Goal: Information Seeking & Learning: Find specific fact

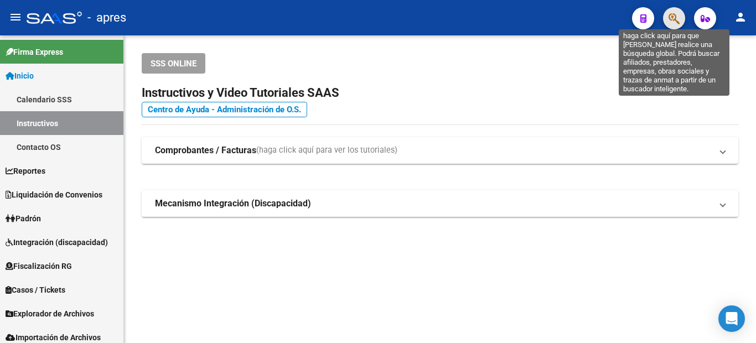
click at [680, 24] on icon "button" at bounding box center [674, 18] width 11 height 13
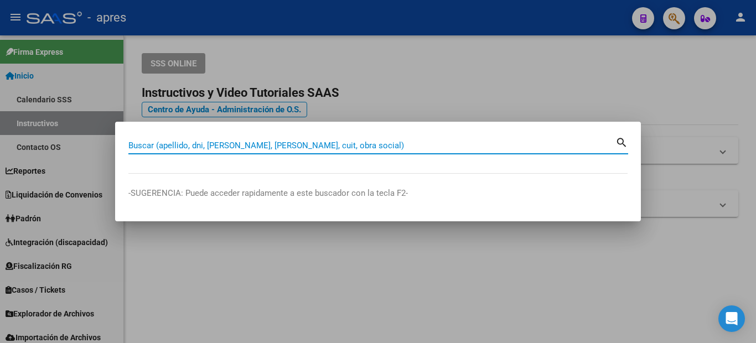
paste input "30819682"
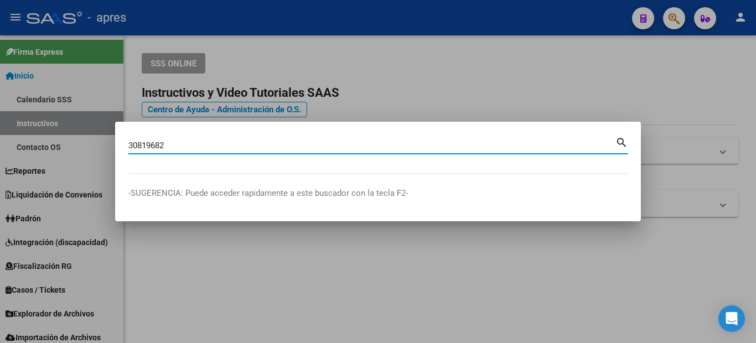
type input "30819682"
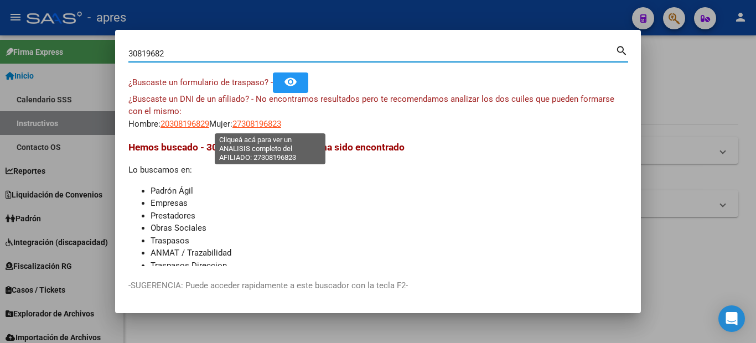
click at [277, 121] on span "27308196823" at bounding box center [257, 124] width 49 height 10
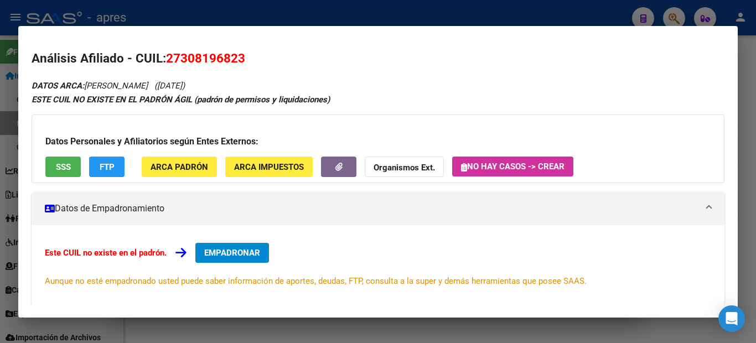
drag, startPoint x: 187, startPoint y: 58, endPoint x: 242, endPoint y: 62, distance: 56.0
click at [242, 62] on span "27308196823" at bounding box center [205, 58] width 79 height 14
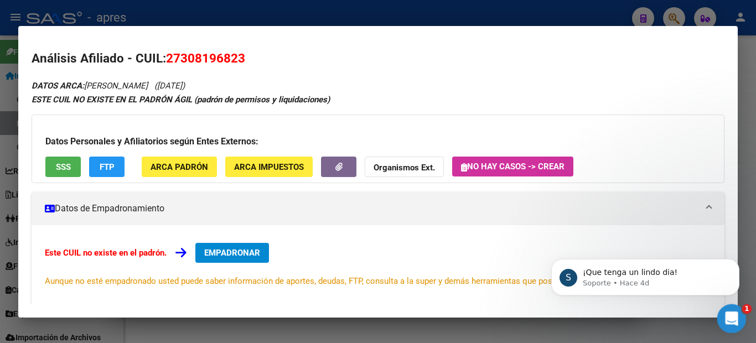
click at [735, 319] on icon "Abrir Intercom Messenger" at bounding box center [730, 317] width 18 height 18
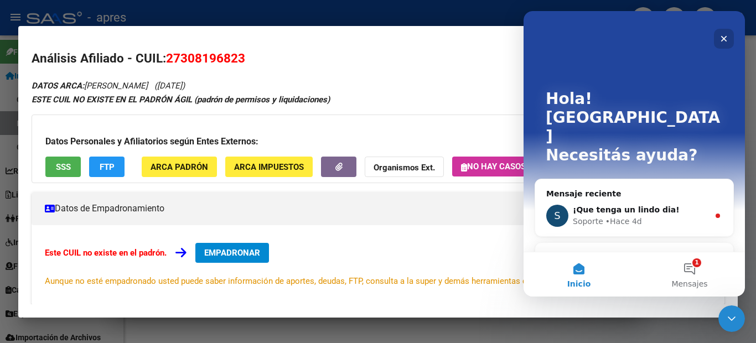
click at [725, 38] on icon "Cerrar" at bounding box center [724, 39] width 6 height 6
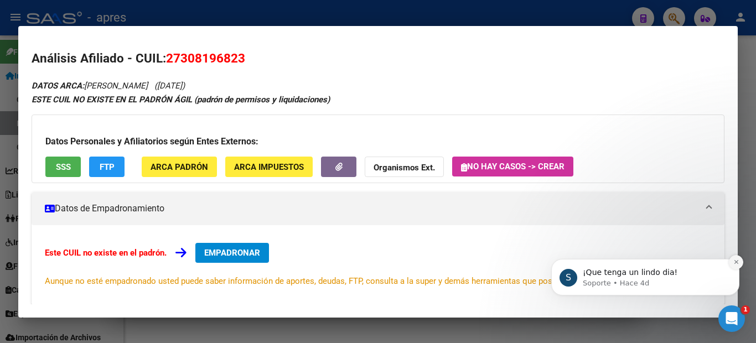
click at [739, 262] on icon "Dismiss notification" at bounding box center [737, 262] width 6 height 6
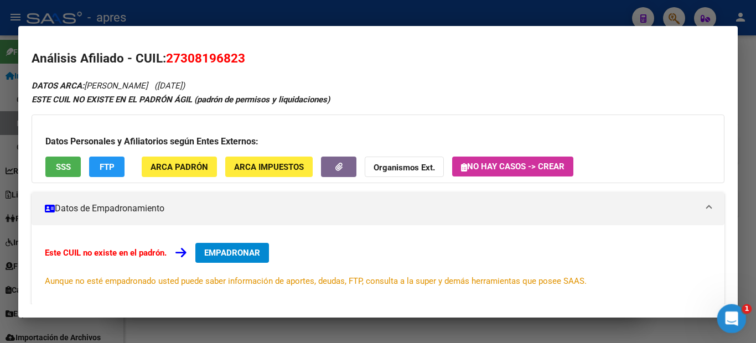
click at [731, 318] on icon "Abrir Intercom Messenger" at bounding box center [730, 317] width 18 height 18
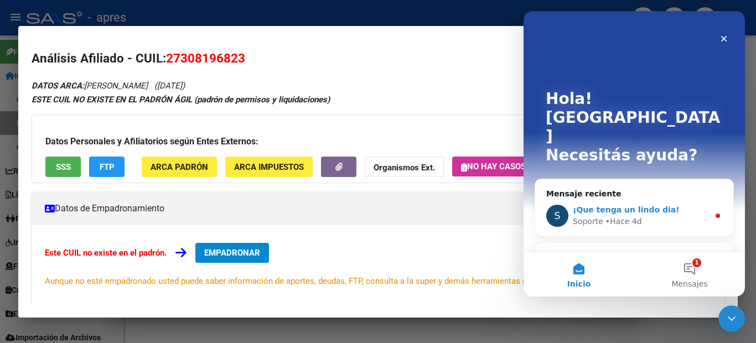
click at [700, 195] on div "S ¡Que tenga un lindo dia! Soporte • Hace 4d" at bounding box center [634, 215] width 198 height 41
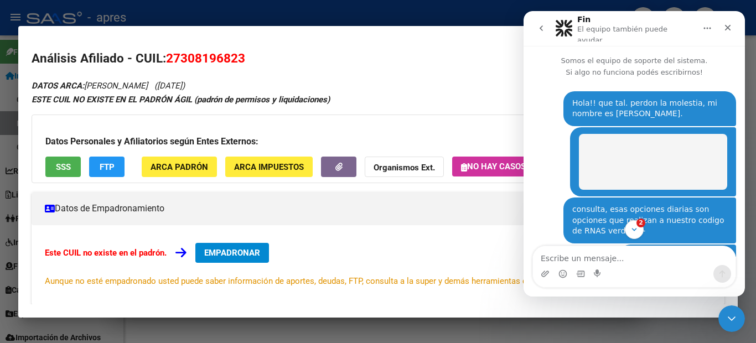
scroll to position [2, 0]
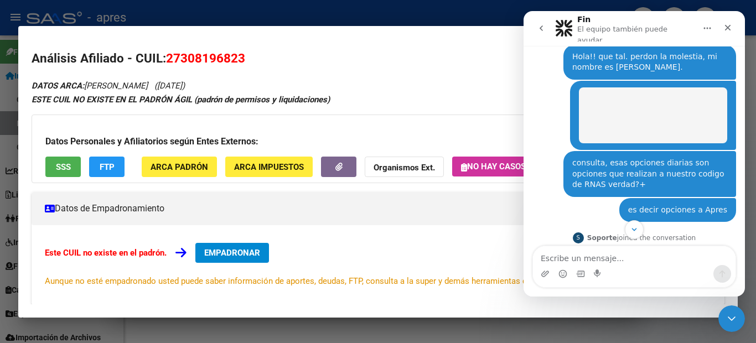
click at [356, 110] on div "DATOS ARCA: [PERSON_NAME] ([DATE]) ESTE CUIL NO EXISTE EN EL PADRÓN ÁGIL (padró…" at bounding box center [378, 259] width 693 height 360
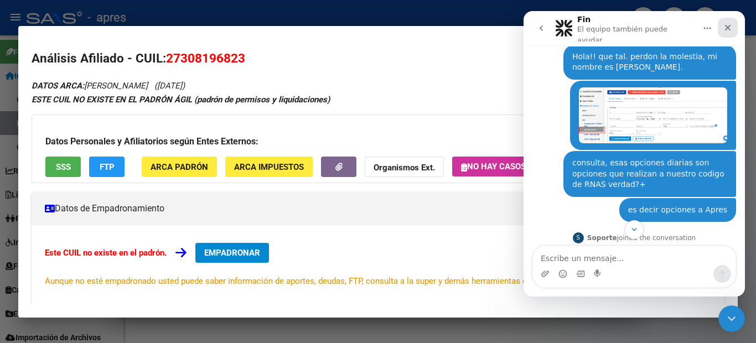
click at [730, 25] on icon "Cerrar" at bounding box center [728, 28] width 6 height 6
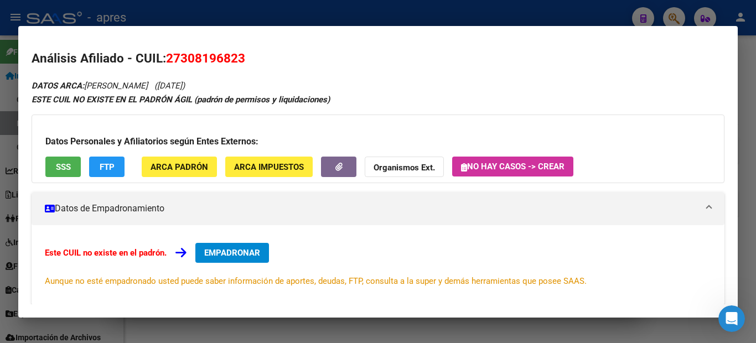
drag, startPoint x: 186, startPoint y: 54, endPoint x: 240, endPoint y: 53, distance: 53.7
click at [240, 53] on span "27308196823" at bounding box center [205, 58] width 79 height 14
copy span "30819682"
drag, startPoint x: 256, startPoint y: 59, endPoint x: 174, endPoint y: 56, distance: 82.0
click at [174, 56] on h2 "Análisis Afiliado - CUIL: 27308196823" at bounding box center [378, 58] width 693 height 19
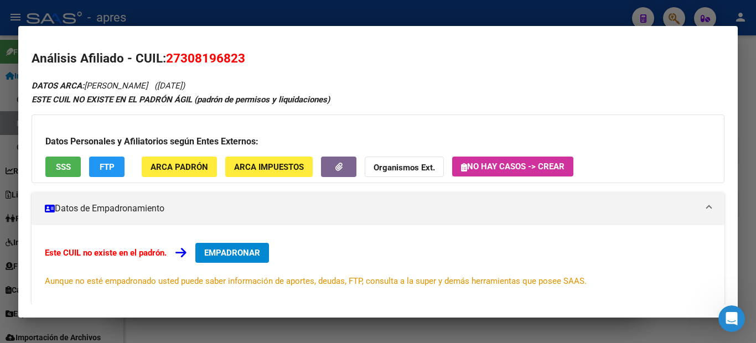
drag, startPoint x: 173, startPoint y: 56, endPoint x: 253, endPoint y: 55, distance: 80.3
click at [253, 55] on h2 "Análisis Afiliado - CUIL: 27308196823" at bounding box center [378, 58] width 693 height 19
copy span "27308196823"
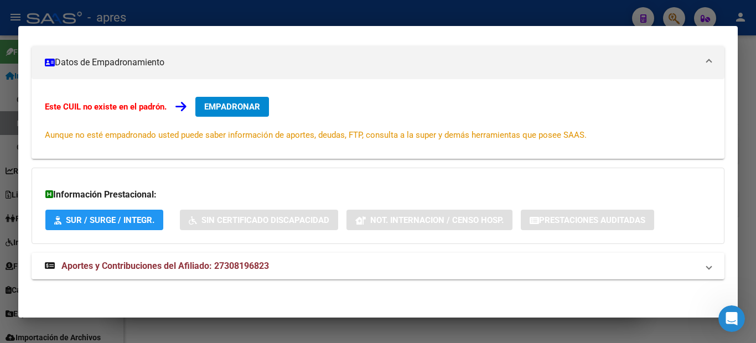
scroll to position [0, 0]
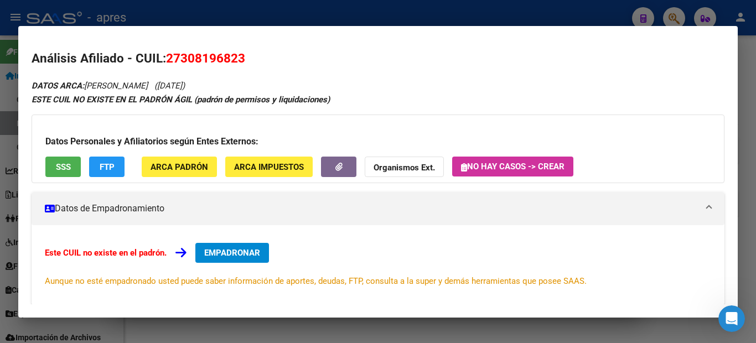
click at [180, 51] on span "27308196823" at bounding box center [205, 58] width 79 height 14
click at [190, 55] on span "27308196823" at bounding box center [205, 58] width 79 height 14
drag, startPoint x: 186, startPoint y: 55, endPoint x: 242, endPoint y: 49, distance: 56.8
click at [242, 49] on mat-dialog-content "Análisis Afiliado - CUIL: 27308196823 DATOS ARCA: [PERSON_NAME] ([DATE]) ESTE C…" at bounding box center [378, 171] width 720 height 265
copy span "30819682"
